Goal: Task Accomplishment & Management: Use online tool/utility

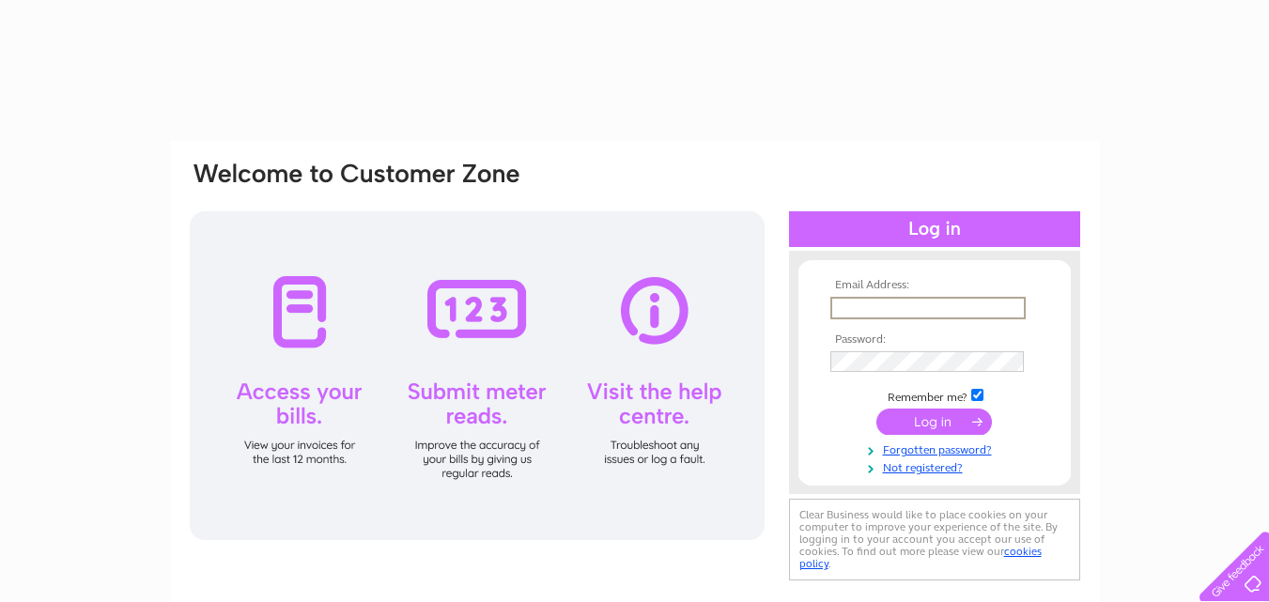
click at [953, 302] on input "text" at bounding box center [927, 308] width 195 height 23
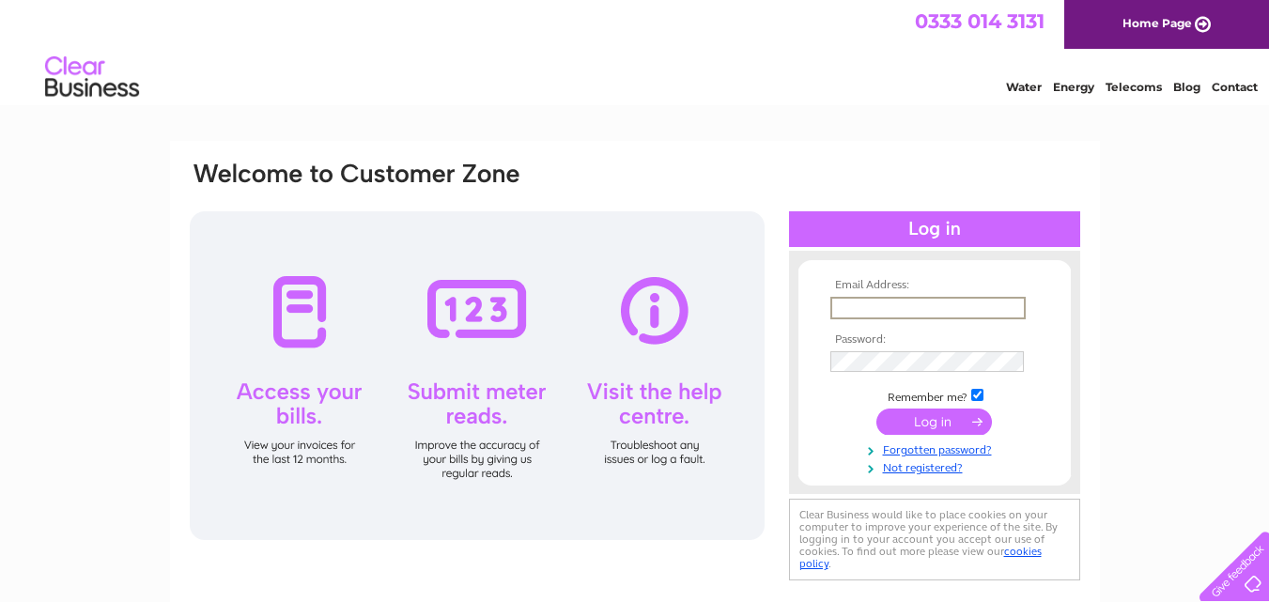
type input "[EMAIL_ADDRESS][DOMAIN_NAME]"
click at [876, 409] on input "submit" at bounding box center [934, 422] width 116 height 26
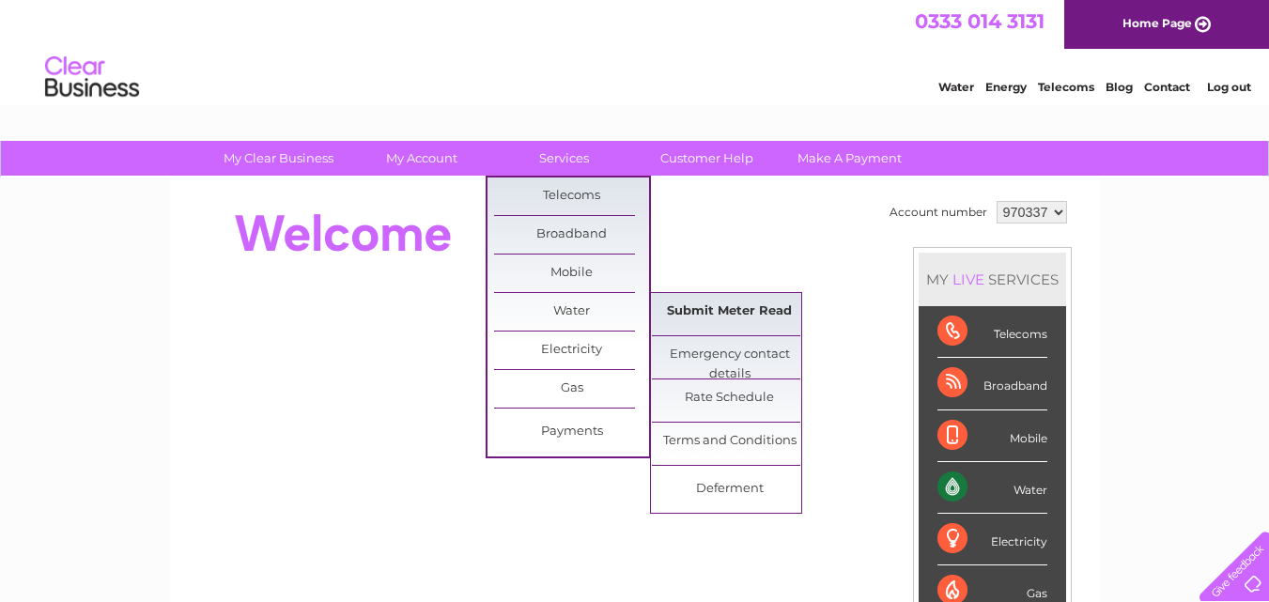
click at [708, 304] on link "Submit Meter Read" at bounding box center [729, 312] width 155 height 38
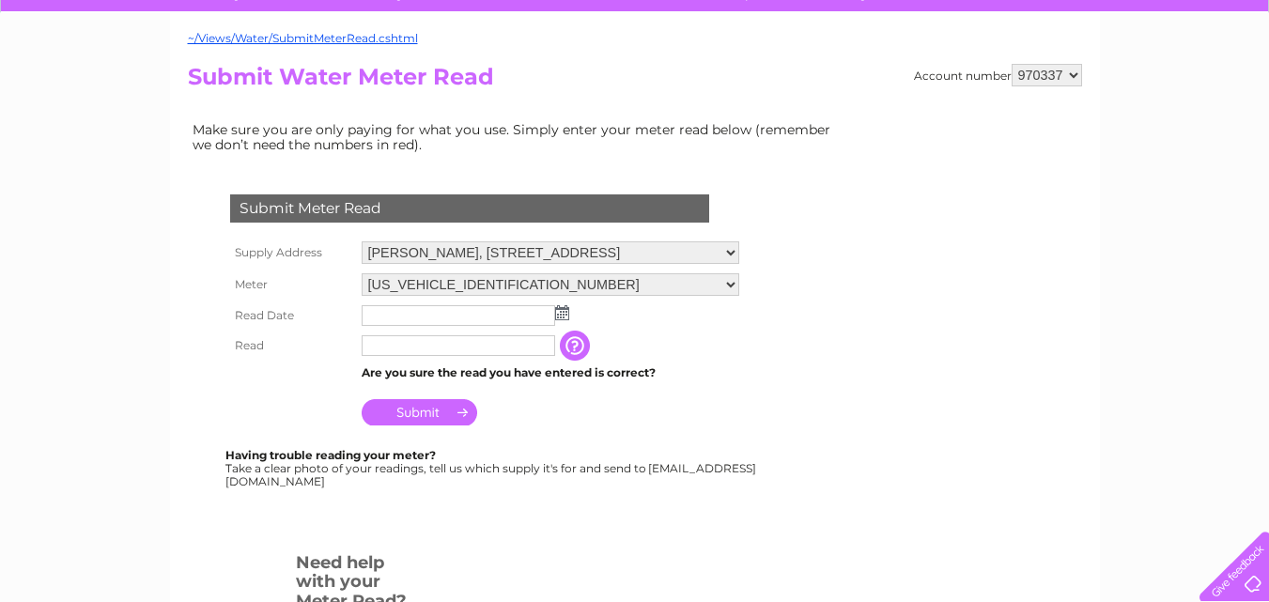
scroll to position [301, 0]
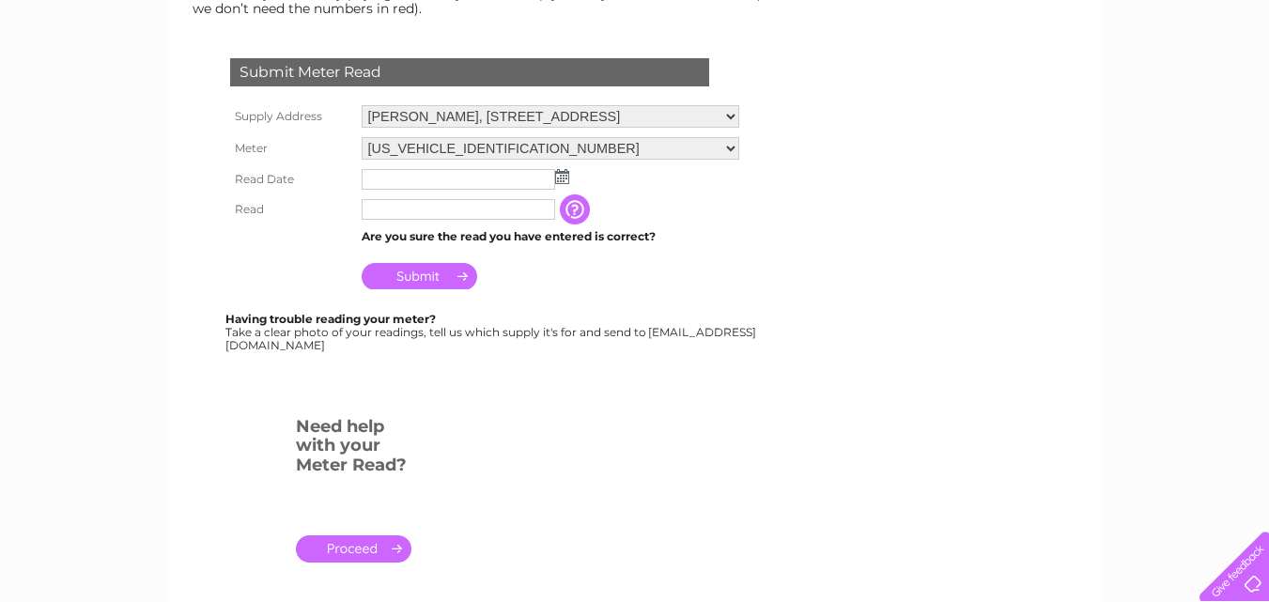
click at [566, 174] on img at bounding box center [562, 176] width 14 height 15
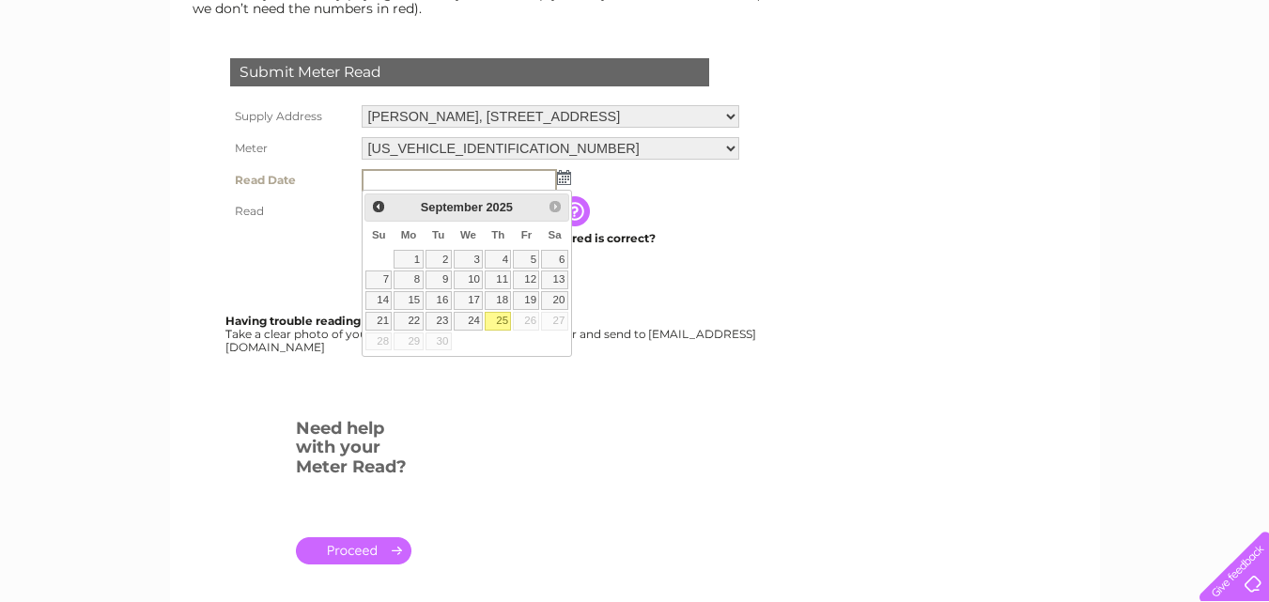
click at [500, 317] on link "25" at bounding box center [498, 321] width 26 height 19
type input "2025/09/25"
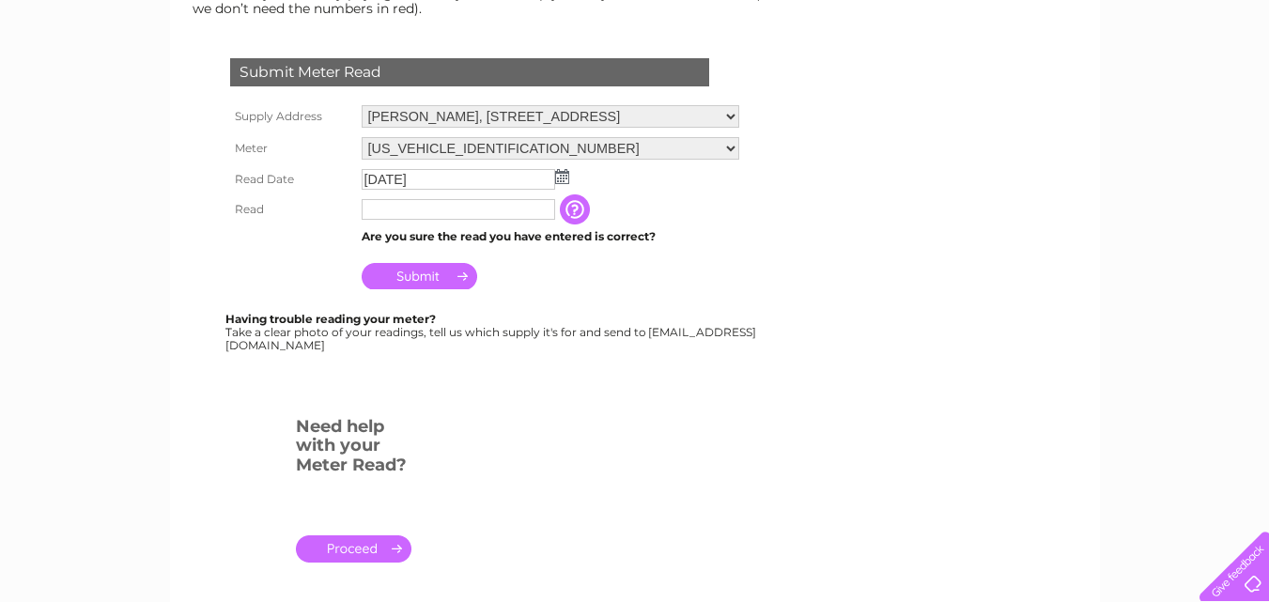
click at [473, 206] on input "text" at bounding box center [459, 209] width 194 height 21
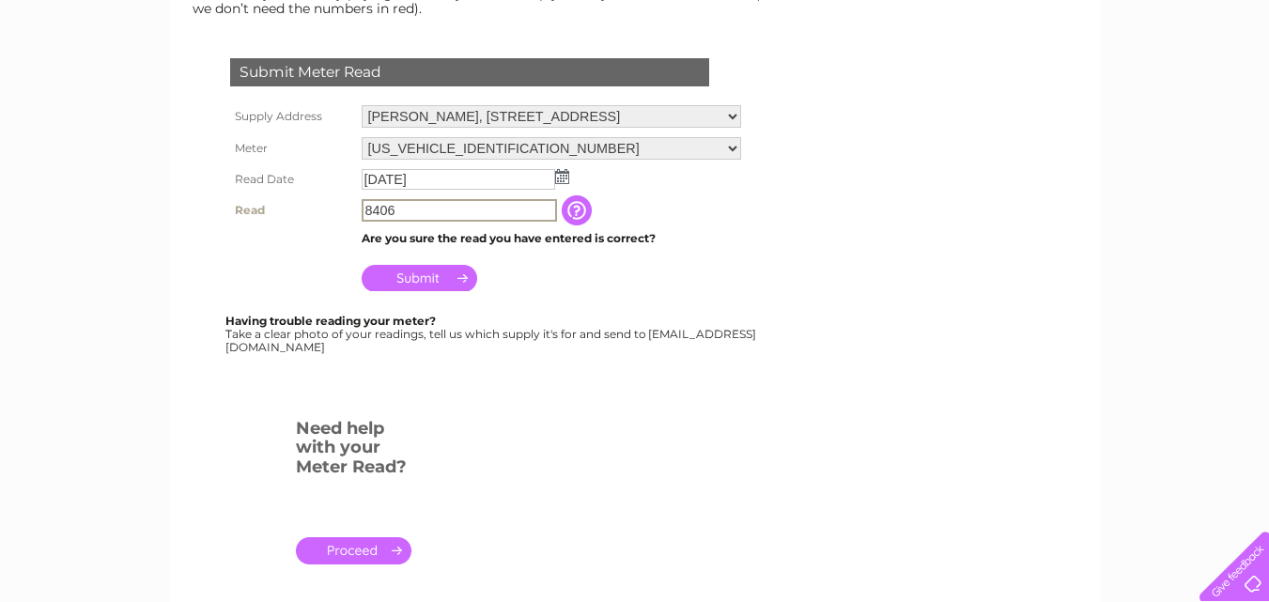
type input "8406"
click at [415, 271] on input "Submit" at bounding box center [420, 278] width 116 height 26
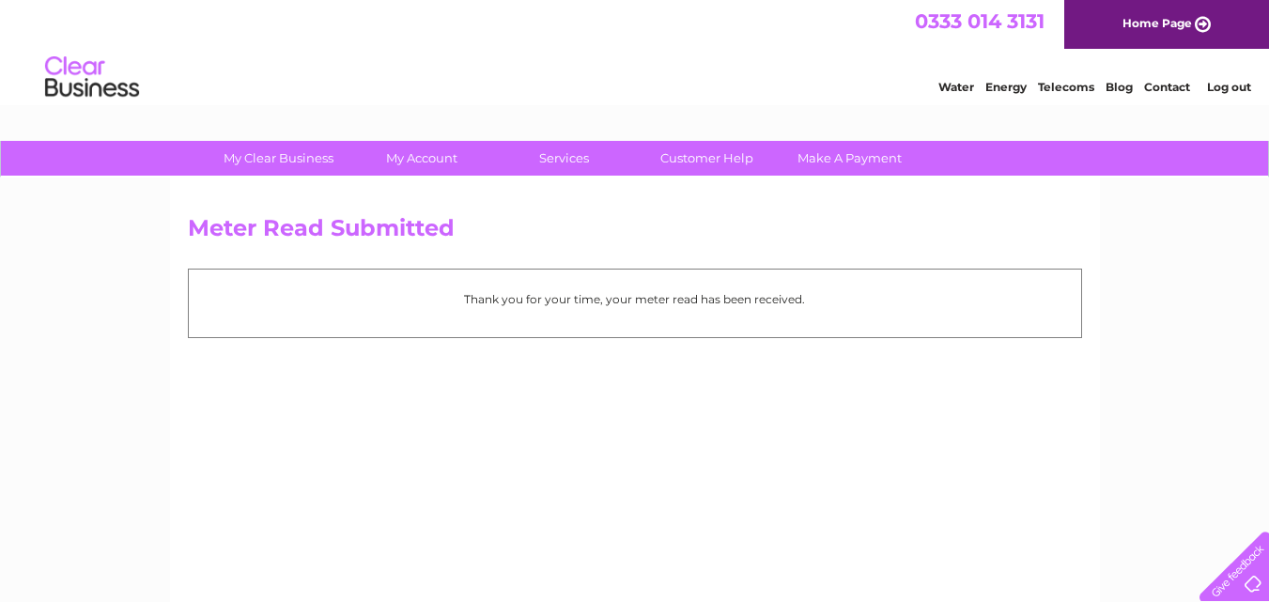
click at [1227, 81] on link "Log out" at bounding box center [1229, 87] width 44 height 14
